Goal: Task Accomplishment & Management: Complete application form

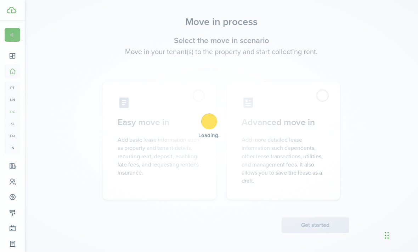
scroll to position [10, 0]
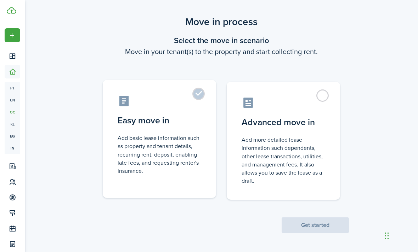
click at [200, 94] on label "Easy move in Add basic lease information such as property and tenant details, r…" at bounding box center [159, 139] width 113 height 118
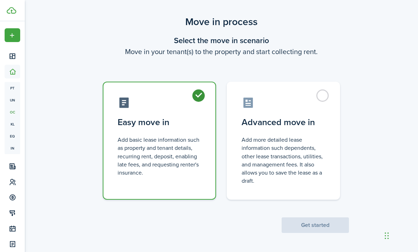
radio input "true"
click at [318, 225] on button "Get started" at bounding box center [315, 226] width 67 height 16
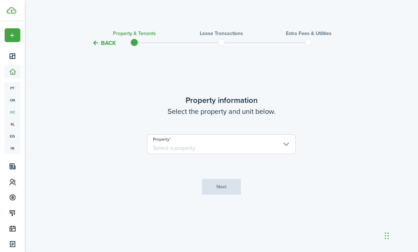
click at [283, 154] on input "Property" at bounding box center [221, 145] width 149 height 20
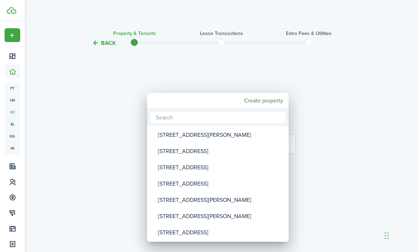
scroll to position [10, 0]
click at [264, 99] on mbsc-button "Create property" at bounding box center [263, 101] width 45 height 13
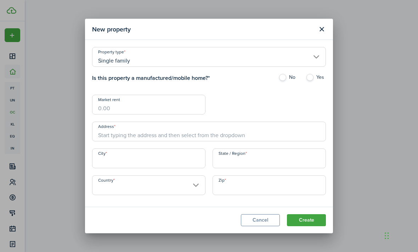
click at [285, 75] on label "No" at bounding box center [288, 79] width 20 height 11
radio input "true"
click at [159, 107] on input "Market rent" at bounding box center [148, 105] width 113 height 20
type input "$1,890.00"
click at [179, 131] on input "Address" at bounding box center [209, 132] width 234 height 20
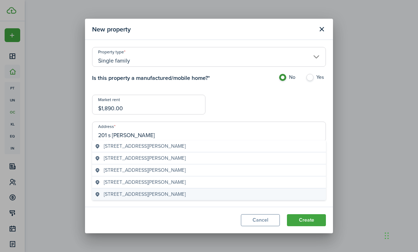
click at [171, 196] on span "[STREET_ADDRESS][PERSON_NAME]" at bounding box center [145, 194] width 82 height 7
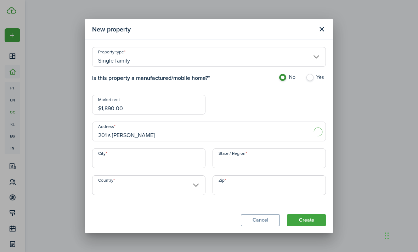
type input "[STREET_ADDRESS][PERSON_NAME]"
type input "Sapulpa"
type input "OK"
type input "[GEOGRAPHIC_DATA]"
type input "74066"
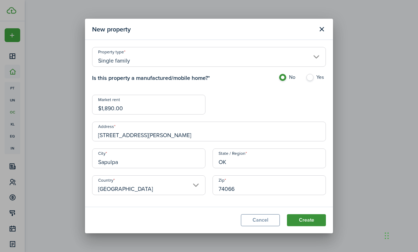
click at [306, 225] on button "Create" at bounding box center [306, 221] width 39 height 12
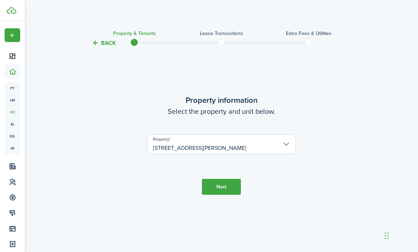
click at [220, 185] on button "Next" at bounding box center [221, 187] width 39 height 16
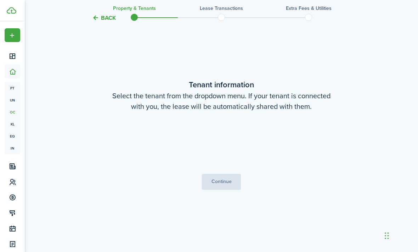
scroll to position [228, 0]
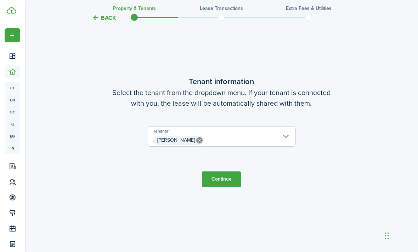
click at [288, 135] on input "[PERSON_NAME]" at bounding box center [221, 131] width 148 height 8
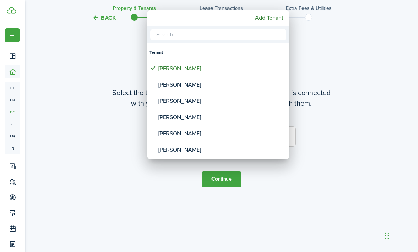
click at [201, 88] on div "[PERSON_NAME]" at bounding box center [220, 85] width 125 height 16
type input "[PERSON_NAME], [PERSON_NAME]"
click at [327, 78] on div at bounding box center [208, 126] width 531 height 366
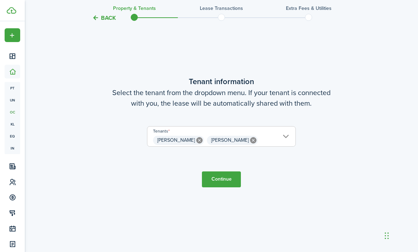
click at [223, 188] on button "Continue" at bounding box center [221, 180] width 39 height 16
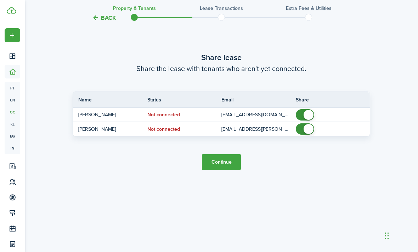
scroll to position [503, 0]
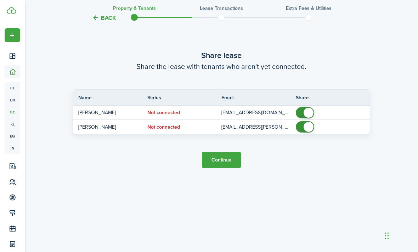
click at [219, 168] on button "Continue" at bounding box center [221, 160] width 39 height 16
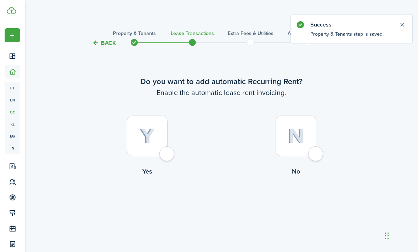
click at [167, 157] on div at bounding box center [147, 136] width 41 height 41
radio input "true"
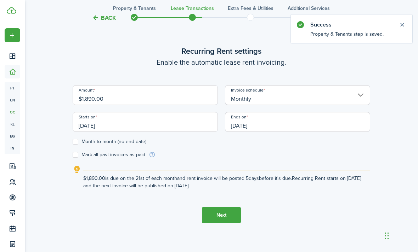
scroll to position [227, 0]
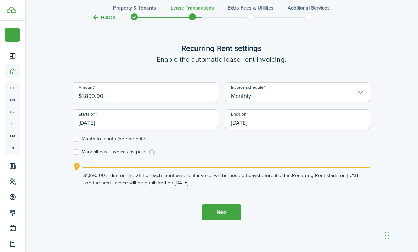
click at [184, 130] on input "[DATE]" at bounding box center [145, 120] width 145 height 20
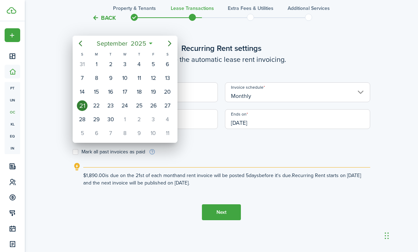
click at [171, 45] on icon "Next page" at bounding box center [169, 43] width 8 height 8
click at [125, 62] on div "1" at bounding box center [124, 64] width 11 height 11
type input "[DATE]"
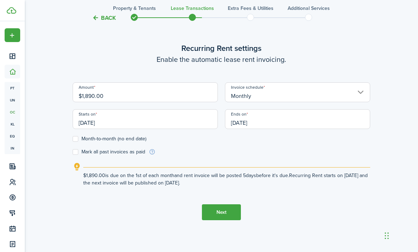
scroll to position [225, 0]
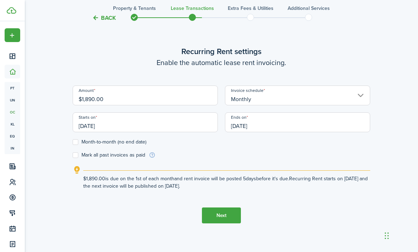
click at [279, 132] on input "[DATE]" at bounding box center [297, 123] width 145 height 20
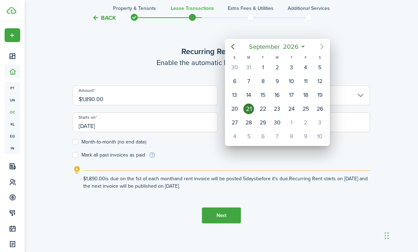
click at [321, 45] on icon "Next page" at bounding box center [321, 47] width 3 height 6
click at [291, 65] on div "1" at bounding box center [291, 67] width 11 height 11
type input "[DATE]"
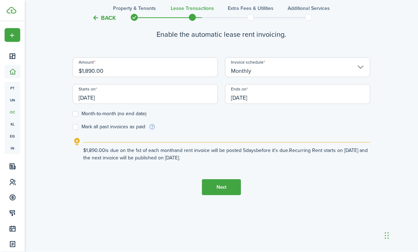
scroll to position [274, 0]
click at [187, 104] on input "[DATE]" at bounding box center [145, 95] width 145 height 20
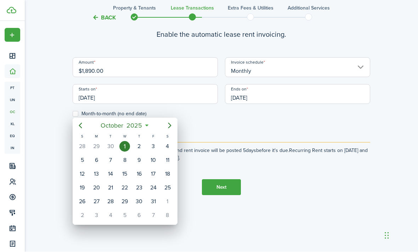
scroll to position [274, 0]
click at [154, 147] on div "3" at bounding box center [153, 147] width 11 height 11
type input "[DATE]"
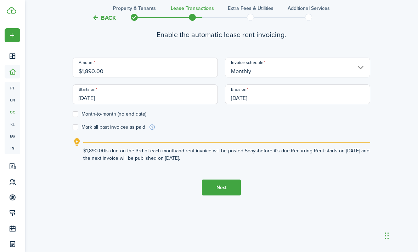
click at [279, 104] on input "[DATE]" at bounding box center [297, 95] width 145 height 20
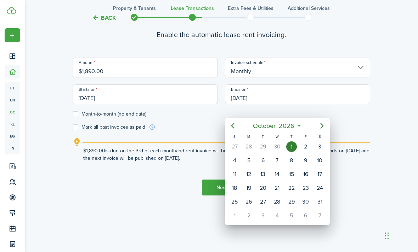
click at [321, 147] on div "3" at bounding box center [319, 147] width 11 height 11
type input "[DATE]"
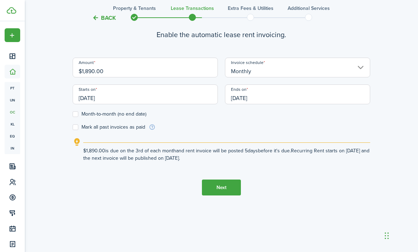
scroll to position [275, 0]
click at [223, 196] on button "Next" at bounding box center [221, 188] width 39 height 16
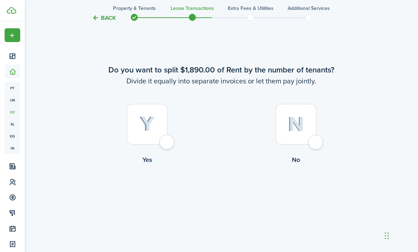
scroll to position [502, 0]
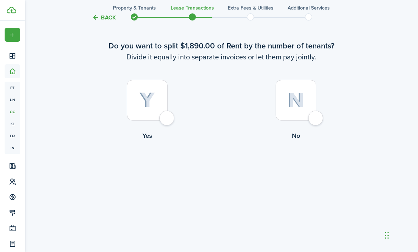
click at [310, 121] on div at bounding box center [296, 100] width 41 height 41
radio input "true"
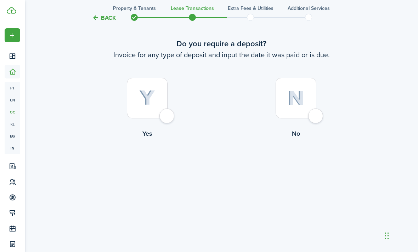
scroll to position [778, 0]
click at [167, 119] on div at bounding box center [147, 98] width 41 height 41
radio input "true"
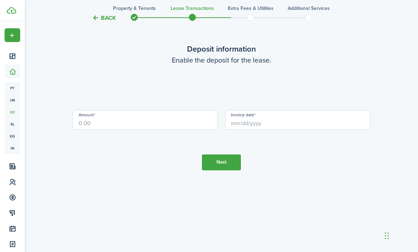
scroll to position [1053, 0]
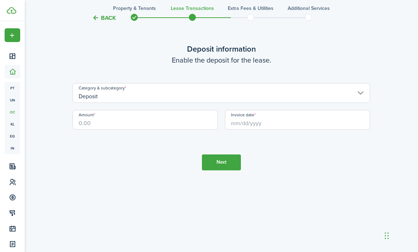
click at [123, 130] on input "Amount" at bounding box center [145, 120] width 145 height 20
click at [288, 130] on input "Invoice date" at bounding box center [297, 120] width 145 height 20
type input "$1,890.00"
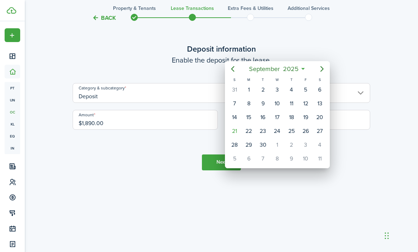
click at [322, 67] on icon "Next page" at bounding box center [321, 69] width 3 height 6
click at [277, 88] on div "1" at bounding box center [277, 90] width 11 height 11
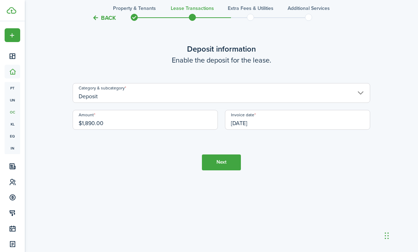
click at [266, 130] on input "[DATE]" at bounding box center [297, 120] width 145 height 20
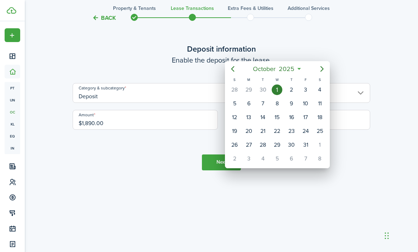
click at [237, 72] on mbsc-button "Previous page" at bounding box center [233, 69] width 14 height 14
click at [251, 132] on div "22" at bounding box center [248, 131] width 11 height 11
type input "[DATE]"
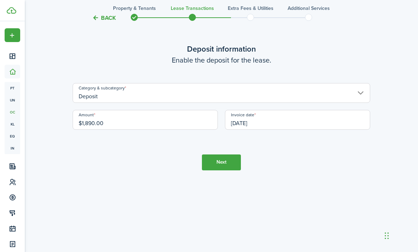
click at [244, 129] on lease-wizard-deposit "Deposit information Enable the deposit for the lease. Category & subcategory De…" at bounding box center [221, 90] width 297 height 94
click at [221, 171] on button "Next" at bounding box center [221, 163] width 39 height 16
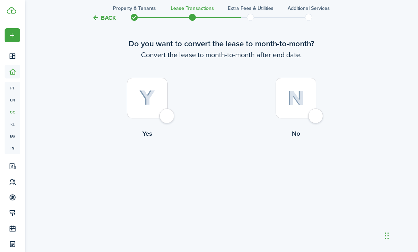
scroll to position [1328, 0]
click at [309, 119] on div at bounding box center [296, 98] width 41 height 41
radio input "true"
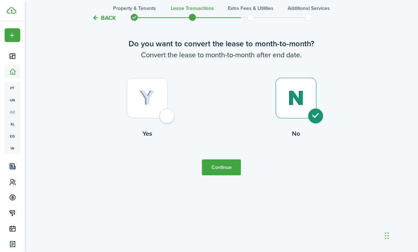
click at [222, 176] on button "Continue" at bounding box center [221, 168] width 39 height 16
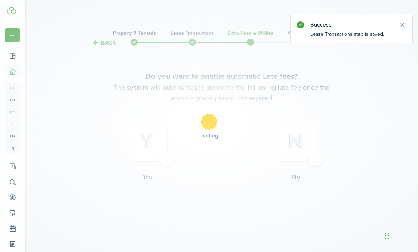
scroll to position [0, 0]
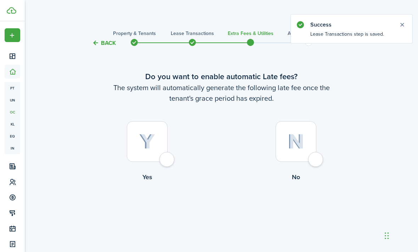
click at [163, 162] on div at bounding box center [147, 141] width 41 height 41
radio input "true"
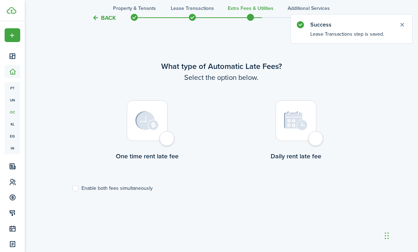
scroll to position [228, 0]
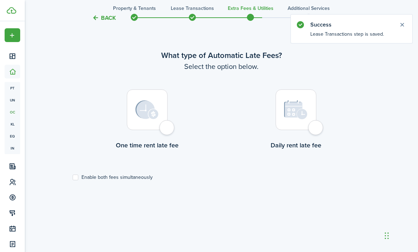
click at [166, 130] on div at bounding box center [147, 110] width 41 height 41
radio input "true"
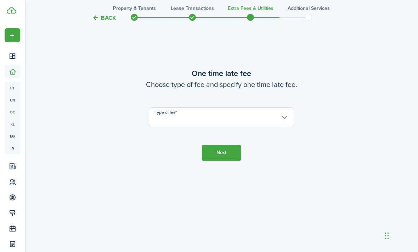
scroll to position [503, 0]
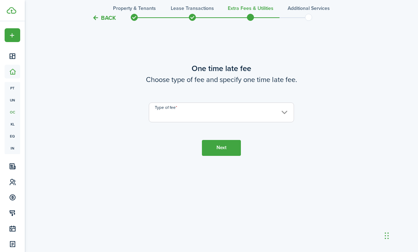
click at [210, 123] on input "Type of fee" at bounding box center [221, 113] width 145 height 20
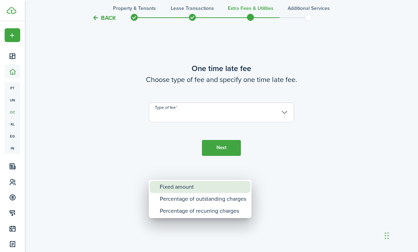
click at [206, 188] on div "Fixed amount" at bounding box center [203, 187] width 86 height 12
type input "Fixed amount"
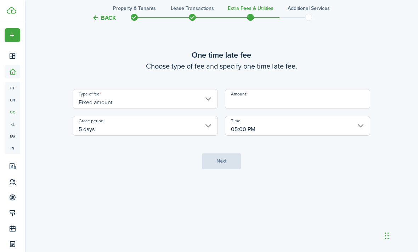
click at [286, 109] on input "Amount" at bounding box center [297, 99] width 145 height 20
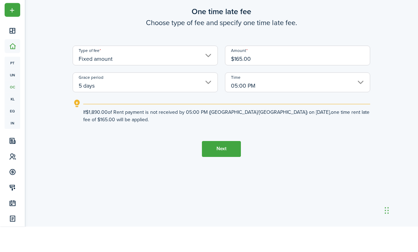
scroll to position [529, 0]
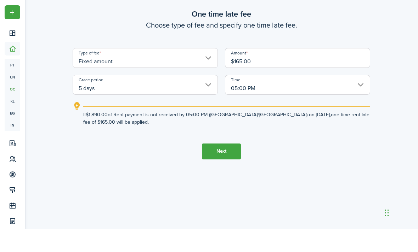
type input "$165.00"
click at [222, 182] on button "Next" at bounding box center [221, 175] width 39 height 16
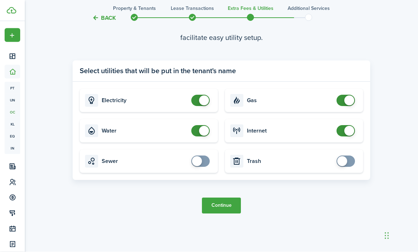
scroll to position [792, 0]
checkbox input "true"
click at [222, 214] on button "Continue" at bounding box center [221, 206] width 39 height 16
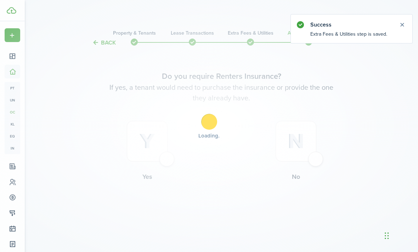
scroll to position [0, 0]
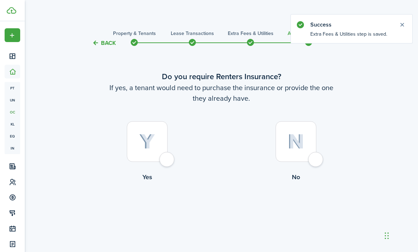
click at [166, 162] on div at bounding box center [147, 141] width 41 height 41
radio input "true"
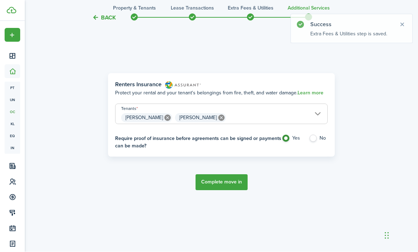
scroll to position [228, 0]
click at [224, 191] on button "Complete move in" at bounding box center [221, 183] width 52 height 16
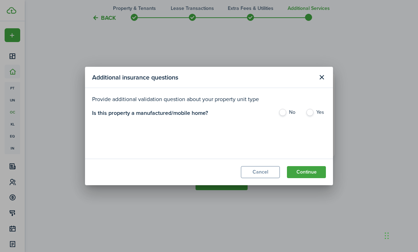
click at [281, 120] on label "No" at bounding box center [288, 114] width 20 height 11
radio input "true"
click at [307, 178] on button "Continue" at bounding box center [306, 172] width 39 height 12
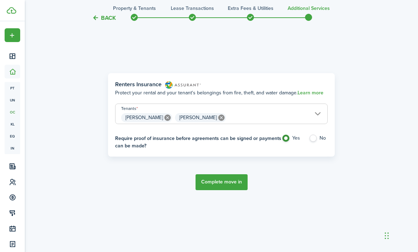
click at [220, 191] on button "Complete move in" at bounding box center [221, 183] width 52 height 16
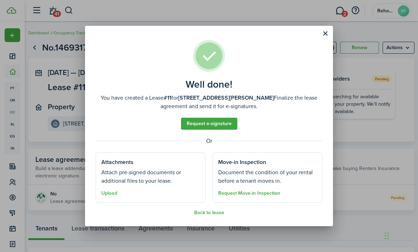
click at [161, 180] on well-done-section-description "Attach pre-signed documents or additional files to your lease." at bounding box center [150, 177] width 98 height 17
click at [106, 194] on button "Upload" at bounding box center [109, 194] width 16 height 6
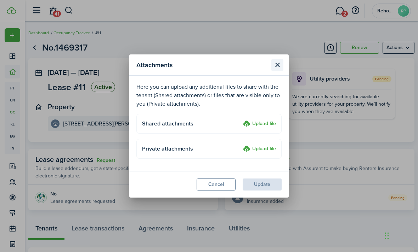
click at [277, 68] on button "Close modal" at bounding box center [277, 65] width 12 height 12
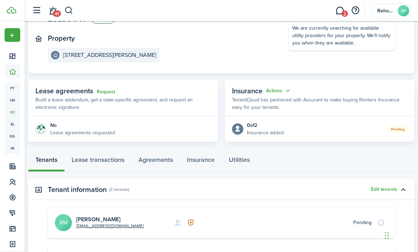
scroll to position [69, 0]
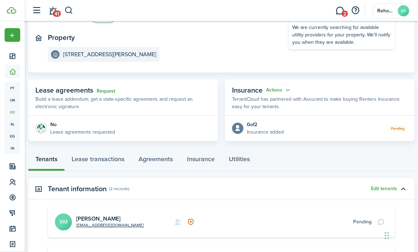
click at [107, 91] on link "Request" at bounding box center [106, 92] width 18 height 6
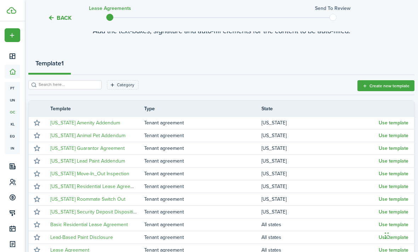
scroll to position [56, 0]
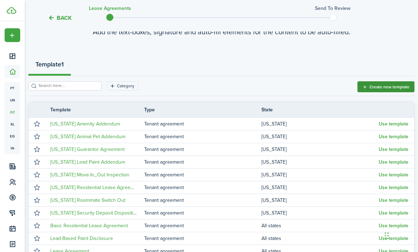
click at [382, 86] on button "Create new template" at bounding box center [385, 86] width 57 height 11
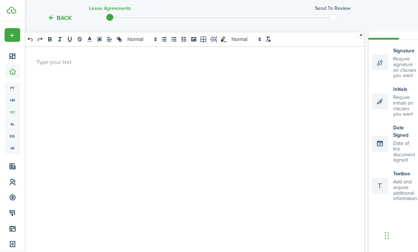
scroll to position [119, 0]
click at [55, 66] on div at bounding box center [193, 172] width 342 height 278
click at [47, 63] on p at bounding box center [192, 61] width 313 height 7
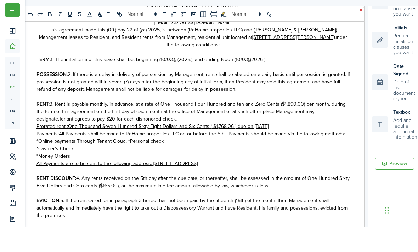
scroll to position [0, 0]
click at [120, 52] on span ") day 22 of (" at bounding box center [127, 55] width 25 height 7
click at [278, 59] on u "[STREET_ADDRESS][PERSON_NAME]" at bounding box center [293, 62] width 82 height 7
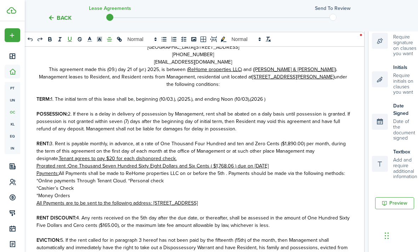
scroll to position [139, 0]
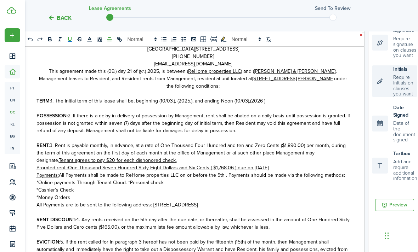
click at [381, 79] on div "Initials Require initials on clauses you want" at bounding box center [394, 82] width 45 height 32
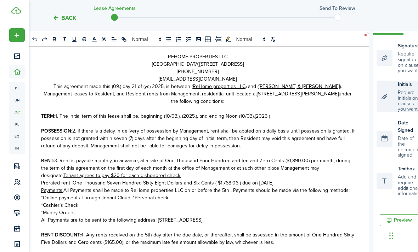
scroll to position [116, 0]
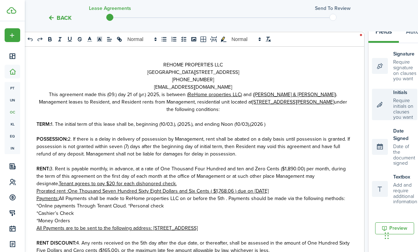
click at [383, 104] on div "Initials Require initials on clauses you want" at bounding box center [394, 105] width 45 height 32
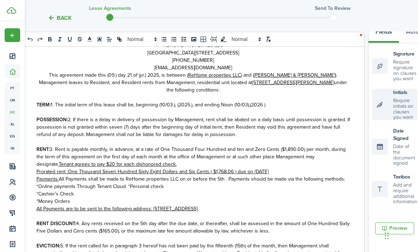
scroll to position [22, 0]
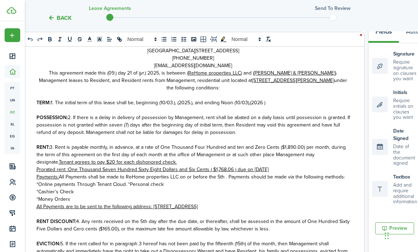
click at [278, 106] on p "TERM: 1. The initial term of this lease shall be, beginning (10/03 . ), (2025 .…" at bounding box center [192, 102] width 313 height 7
click at [381, 106] on div "Initials Require initials on clauses you want" at bounding box center [394, 105] width 45 height 32
click at [283, 101] on p "TERM: 1. The initial term of this lease shall be, beginning (10/03 . ), (2025 .…" at bounding box center [192, 102] width 313 height 7
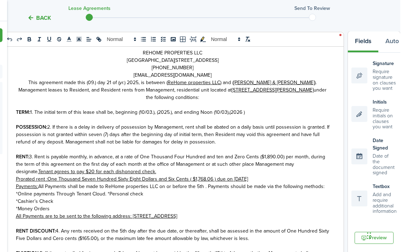
scroll to position [106, 3]
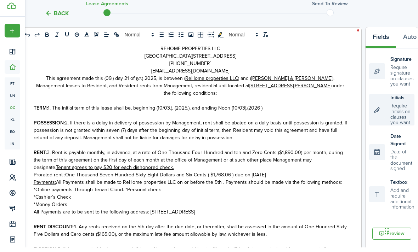
click at [380, 107] on div "Initials Require initials on clauses you want" at bounding box center [391, 115] width 45 height 32
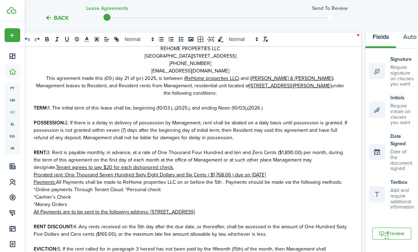
click at [271, 106] on p "TERM: 1. The initial term of this lease shall be, beginning (10/03 . ), (2025 .…" at bounding box center [190, 107] width 313 height 7
click at [378, 105] on div "Initials Require initials on clauses you want" at bounding box center [391, 110] width 45 height 32
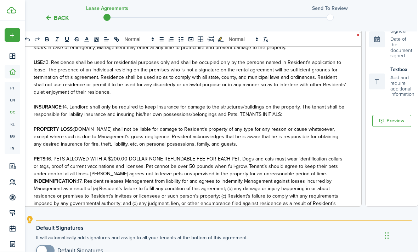
scroll to position [0, 0]
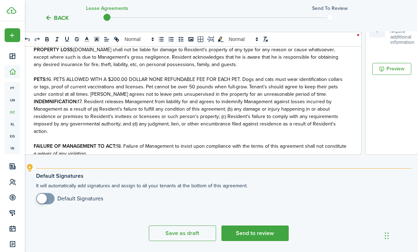
checkbox input "true"
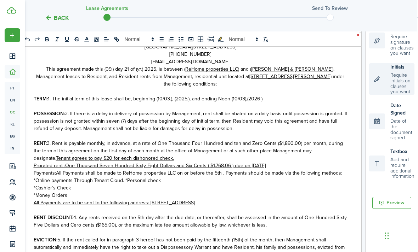
scroll to position [141, 3]
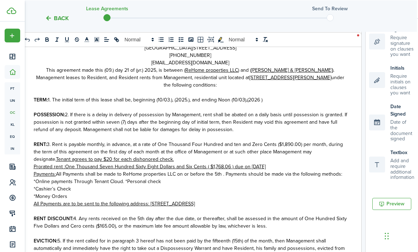
click at [289, 100] on p "TERM: 1. The initial term of this lease shall be, beginning (10/03 . ), (2025 .…" at bounding box center [190, 99] width 313 height 7
click at [379, 77] on div "Initials Require initials on clauses you want" at bounding box center [391, 81] width 45 height 32
click at [377, 100] on li "Date Signed Date of the document signed" at bounding box center [391, 123] width 45 height 46
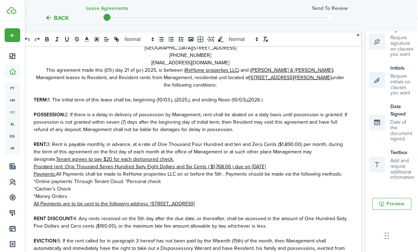
scroll to position [140, 3]
click at [37, 10] on tc-wizard-header "Back Lease Agreements Send to review" at bounding box center [218, 16] width 397 height 32
click at [389, 19] on tc-wizard-header "Back Lease Agreements Send to review" at bounding box center [218, 16] width 397 height 32
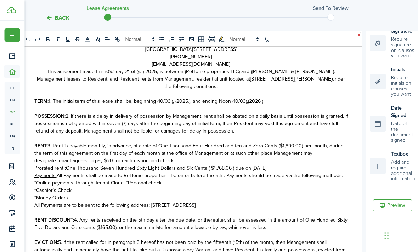
scroll to position [131, 0]
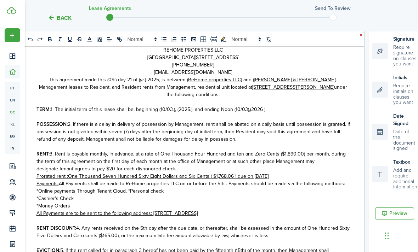
click at [377, 8] on tc-wizard-header "Back Lease Agreements Send to review" at bounding box center [221, 16] width 397 height 32
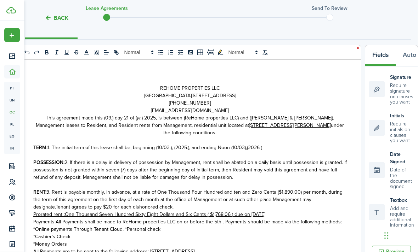
scroll to position [92, 3]
click at [380, 56] on button "Fields" at bounding box center [380, 55] width 30 height 21
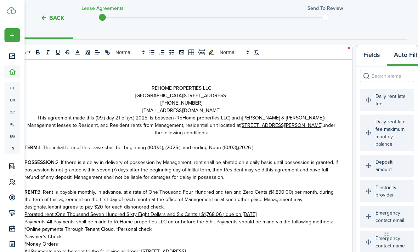
click at [371, 57] on button "Fields" at bounding box center [372, 55] width 30 height 21
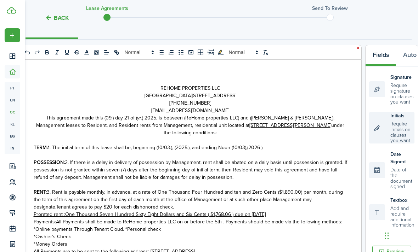
click at [394, 125] on div "Initials Require initials on clauses you want" at bounding box center [391, 128] width 45 height 32
click at [390, 126] on div "Initials Require initials on clauses you want" at bounding box center [391, 128] width 45 height 32
click at [391, 123] on div "Initials Require initials on clauses you want" at bounding box center [391, 128] width 45 height 32
click at [277, 147] on p "TERM: 1. The initial term of this lease shall be, beginning (10/03 . ), (2025 .…" at bounding box center [190, 147] width 313 height 7
click at [279, 149] on p "TERM: 1. The initial term of this lease shall be, beginning (10/03 . ), (2025 .…" at bounding box center [190, 147] width 313 height 7
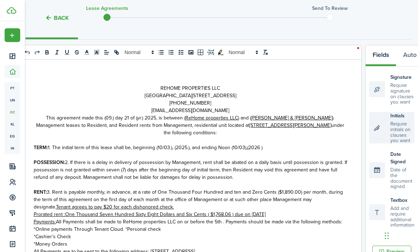
click at [380, 127] on div "Initials Require initials on clauses you want" at bounding box center [391, 128] width 45 height 32
click at [279, 151] on p "TERM: 1. The initial term of this lease shall be, beginning (10/03 . ), (2025 .…" at bounding box center [190, 147] width 313 height 7
click at [382, 126] on div "Initials Require initials on clauses you want" at bounding box center [391, 128] width 45 height 32
click at [385, 129] on div "Initials Require initials on clauses you want" at bounding box center [391, 128] width 45 height 32
click at [381, 130] on div "Initials Require initials on clauses you want" at bounding box center [391, 128] width 45 height 32
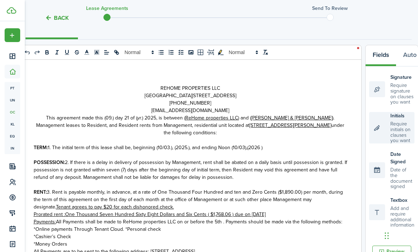
click at [383, 126] on div "Initials Require initials on clauses you want" at bounding box center [391, 128] width 45 height 32
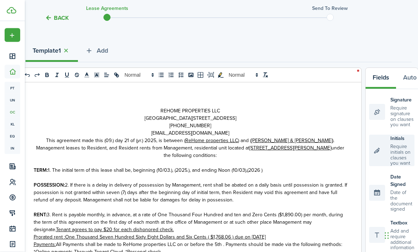
scroll to position [70, 3]
click at [388, 149] on div "Initials Require initials on clauses you want" at bounding box center [391, 151] width 45 height 32
click at [293, 174] on p "TERM: 1. The initial term of this lease shall be, beginning (10/03 . ), (2025 .…" at bounding box center [190, 170] width 313 height 7
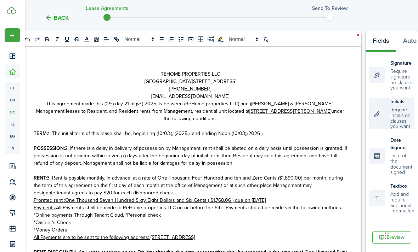
scroll to position [114, 3]
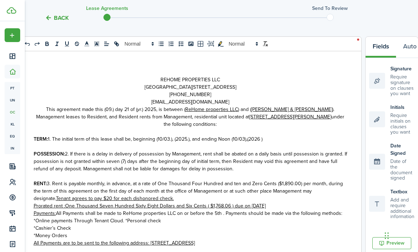
click at [270, 45] on button "clean" at bounding box center [265, 44] width 10 height 8
click at [382, 120] on div "Initials Require initials on clauses you want" at bounding box center [391, 120] width 45 height 32
click at [279, 142] on p "TERM: 1. The initial term of this lease shall be, beginning (10/03 . ), (2025 .…" at bounding box center [190, 139] width 313 height 7
click at [380, 123] on div "Initials Require initials on clauses you want" at bounding box center [391, 120] width 45 height 32
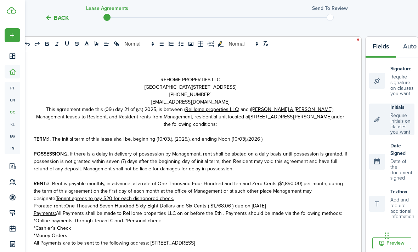
scroll to position [158, 0]
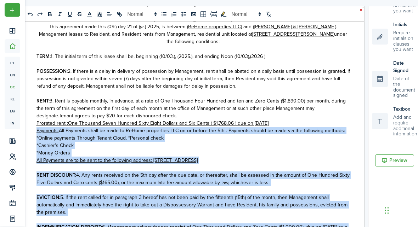
click at [351, 109] on div "REHOME PROPERTIES LLC [STREET_ADDRESS] (539) 240-0965 [EMAIL_ADDRESS][DOMAIN_NA…" at bounding box center [193, 133] width 342 height 278
click at [350, 92] on div "REHOME PROPERTIES LLC [STREET_ADDRESS] (539) 240-0965 [EMAIL_ADDRESS][DOMAIN_NA…" at bounding box center [193, 133] width 342 height 278
click at [347, 115] on p at bounding box center [192, 118] width 313 height 7
click at [330, 115] on p at bounding box center [192, 118] width 313 height 7
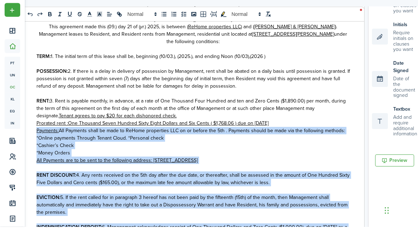
click at [320, 115] on p at bounding box center [192, 118] width 313 height 7
click at [303, 93] on p "POSSESSION: 2. If there is a delay in delivery of possession by Management, ren…" at bounding box center [192, 104] width 313 height 22
click at [300, 115] on p at bounding box center [192, 118] width 313 height 7
click at [323, 78] on p "TERM: 1. The initial term of this lease shall be, beginning (10/03 . ), (2025 .…" at bounding box center [192, 81] width 313 height 7
click at [308, 71] on p at bounding box center [192, 74] width 313 height 7
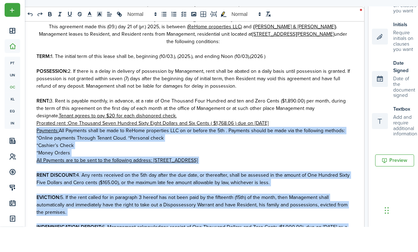
click at [306, 78] on p "TERM: 1. The initial term of this lease shall be, beginning (10/03 . ), (2025 .…" at bounding box center [192, 81] width 313 height 7
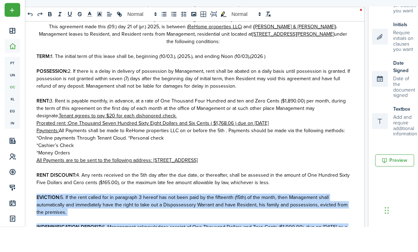
click at [314, 167] on p "*Cashier’s Check" at bounding box center [192, 170] width 313 height 7
click at [319, 167] on p "*Cashier’s Check" at bounding box center [192, 170] width 313 height 7
click at [318, 167] on p "*Cashier’s Check" at bounding box center [192, 170] width 313 height 7
click at [311, 175] on p "*Money Orders" at bounding box center [192, 178] width 313 height 7
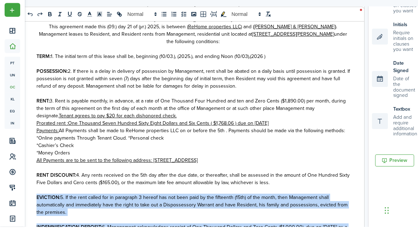
click at [51, 49] on p "This agreement made this (09 . ) day 21 of ( yr. ) 2025, is between ( ReHome pr…" at bounding box center [192, 60] width 313 height 22
click at [42, 78] on strong "TERM:" at bounding box center [43, 81] width 14 height 7
click at [50, 78] on strong "TERM:" at bounding box center [43, 81] width 14 height 7
click at [55, 78] on span "1. The initial term of this lease shall be, beginning (10/03" at bounding box center [112, 81] width 122 height 7
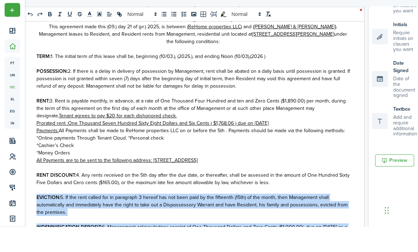
click at [68, 78] on span "1. The initial term of this lease shall be, beginning (10/03" at bounding box center [112, 81] width 122 height 7
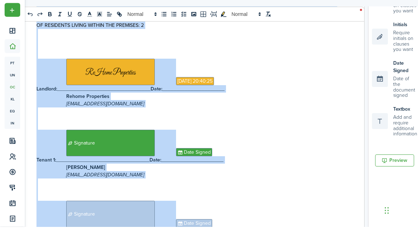
scroll to position [1051, 0]
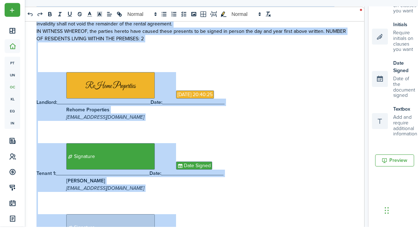
click at [356, 139] on div "REHOME PROPERTIES LLC [STREET_ADDRESS] (539) 240-0965 [EMAIL_ADDRESS][DOMAIN_NA…" at bounding box center [193, 133] width 342 height 278
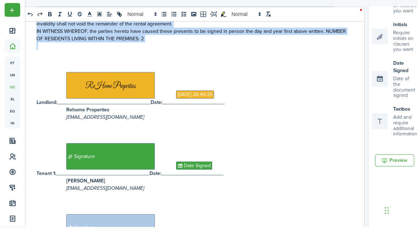
click at [347, 169] on p "Signature Date Signed" at bounding box center [192, 182] width 313 height 27
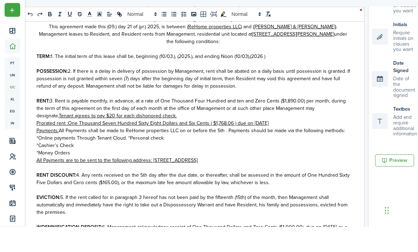
scroll to position [0, 0]
click at [284, 78] on p "TERM: 1. The initial term of this lease shall be, beginning (10/03 . ), (2025 .…" at bounding box center [192, 81] width 313 height 7
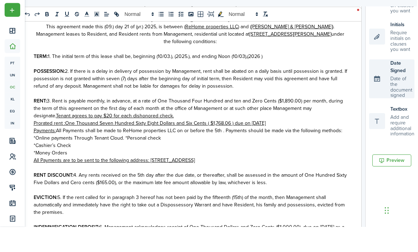
click at [376, 85] on div "Date Signed Date of the document signed" at bounding box center [391, 104] width 45 height 39
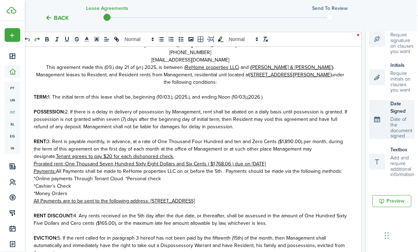
scroll to position [138, 3]
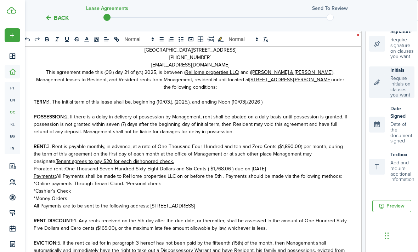
click at [378, 81] on div "Initials Require initials on clauses you want" at bounding box center [391, 83] width 45 height 32
click at [293, 104] on p "TERM: 1. The initial term of this lease shall be, beginning (10/03 . ), (2025 .…" at bounding box center [190, 101] width 313 height 7
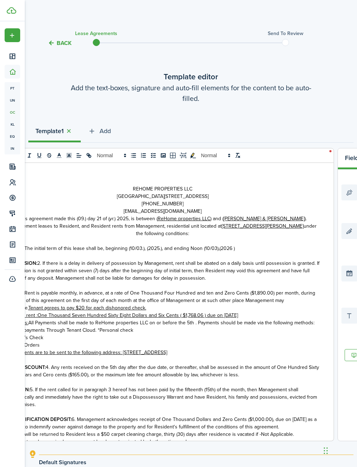
scroll to position [5, 0]
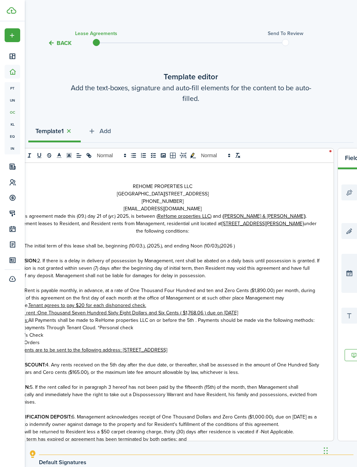
click at [347, 252] on div "Date Signed Date of the document signed" at bounding box center [363, 273] width 45 height 39
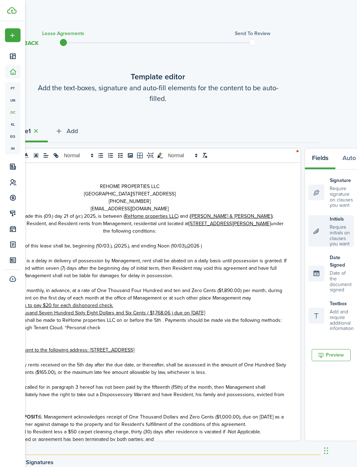
scroll to position [0, 33]
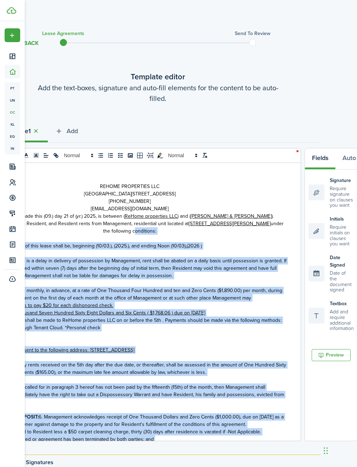
click at [208, 183] on p "REHOME PROPERTIES LLC" at bounding box center [129, 186] width 313 height 7
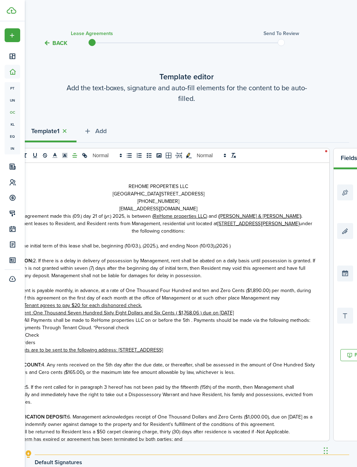
scroll to position [0, 0]
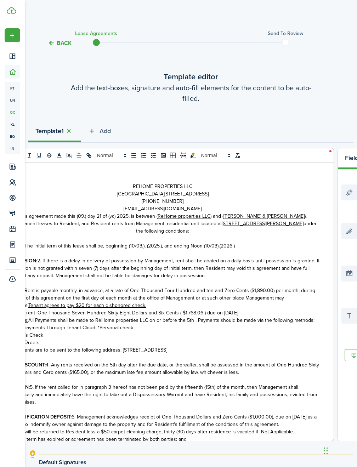
click at [82, 195] on p "[GEOGRAPHIC_DATA][STREET_ADDRESS]" at bounding box center [162, 193] width 313 height 7
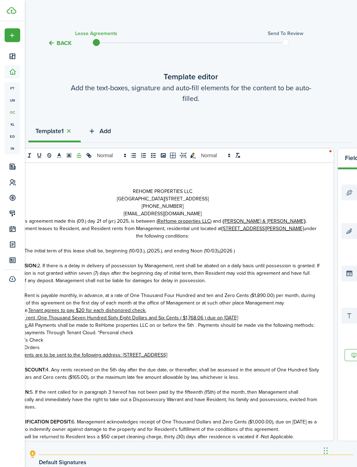
click at [109, 132] on span "Add" at bounding box center [105, 131] width 11 height 10
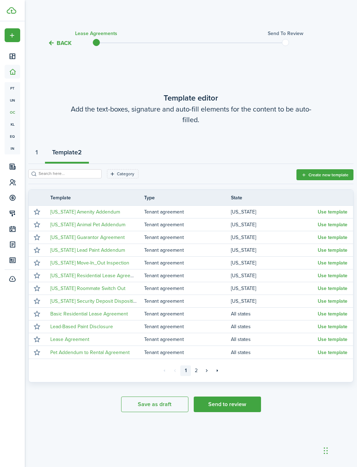
click at [317, 180] on button "Create new template" at bounding box center [324, 174] width 57 height 11
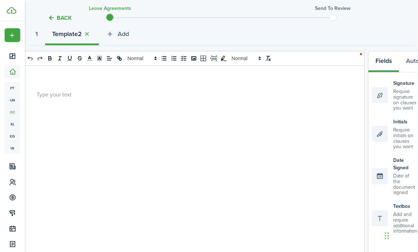
scroll to position [89, 0]
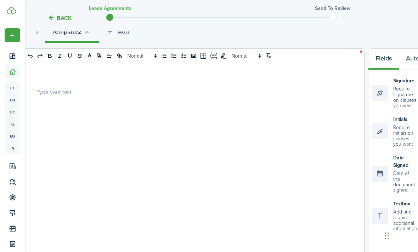
click at [55, 95] on p at bounding box center [192, 91] width 313 height 7
click at [52, 92] on p at bounding box center [192, 91] width 313 height 7
click at [54, 94] on p at bounding box center [192, 91] width 313 height 7
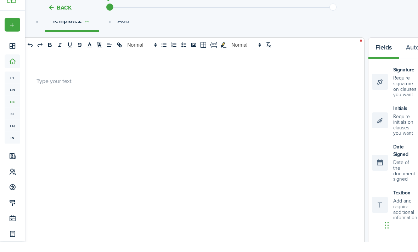
click at [58, 85] on div at bounding box center [193, 202] width 342 height 278
click at [60, 88] on p at bounding box center [192, 91] width 313 height 7
click at [44, 88] on p at bounding box center [192, 91] width 313 height 7
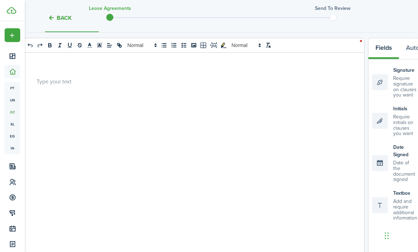
click at [48, 80] on p at bounding box center [192, 81] width 313 height 7
click at [101, 73] on div at bounding box center [193, 192] width 342 height 278
click at [192, 45] on icon "image" at bounding box center [194, 45] width 6 height 6
click at [42, 83] on p at bounding box center [192, 81] width 313 height 7
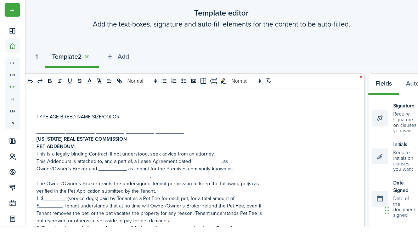
scroll to position [0, 0]
click at [90, 78] on button "button" at bounding box center [87, 82] width 10 height 8
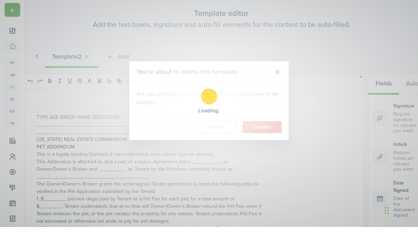
scroll to position [64, 0]
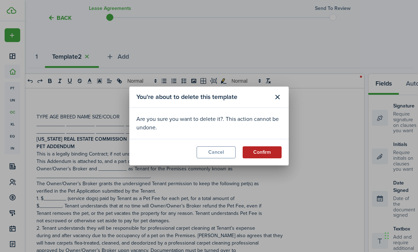
click at [268, 159] on button "Confirm" at bounding box center [262, 153] width 39 height 12
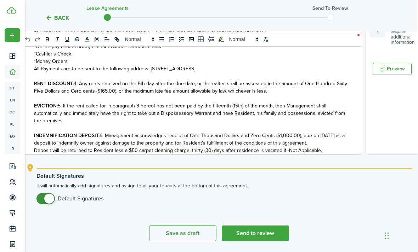
scroll to position [276, 3]
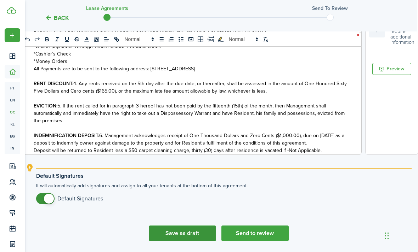
click at [177, 234] on button "Save as draft" at bounding box center [182, 234] width 67 height 16
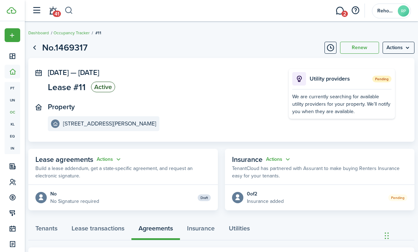
click at [69, 13] on button "button" at bounding box center [68, 11] width 9 height 12
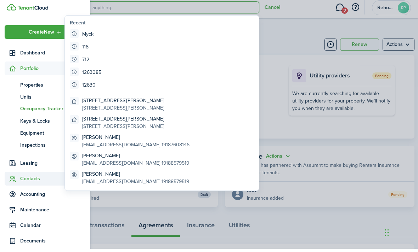
click at [11, 180] on icon at bounding box center [12, 182] width 7 height 7
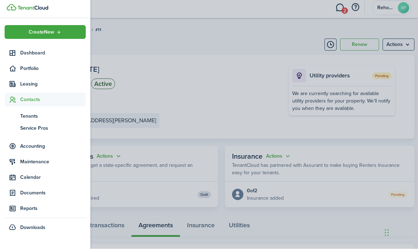
scroll to position [3, 0]
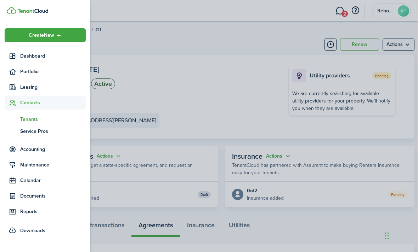
click at [26, 119] on span "Tenants" at bounding box center [53, 119] width 66 height 7
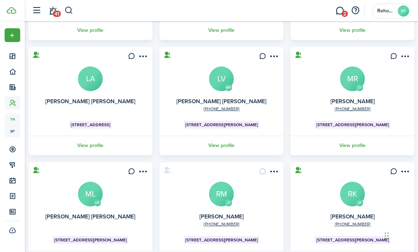
scroll to position [304, 0]
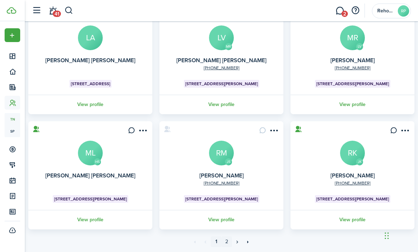
click at [225, 244] on link "2" at bounding box center [226, 242] width 11 height 11
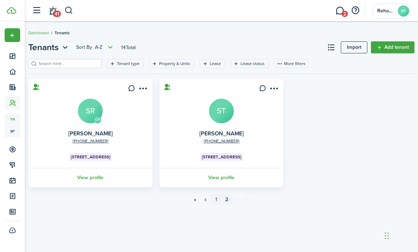
click at [212, 202] on link "1" at bounding box center [216, 200] width 11 height 11
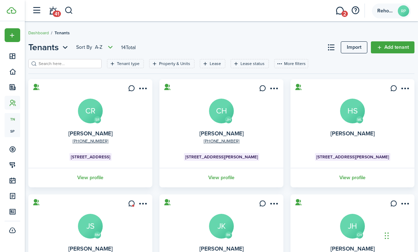
click at [401, 13] on avatar-text "RP" at bounding box center [403, 10] width 11 height 11
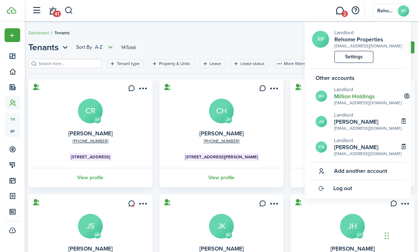
click at [365, 100] on h2 "Million Holdings" at bounding box center [368, 96] width 68 height 6
